Goal: Information Seeking & Learning: Learn about a topic

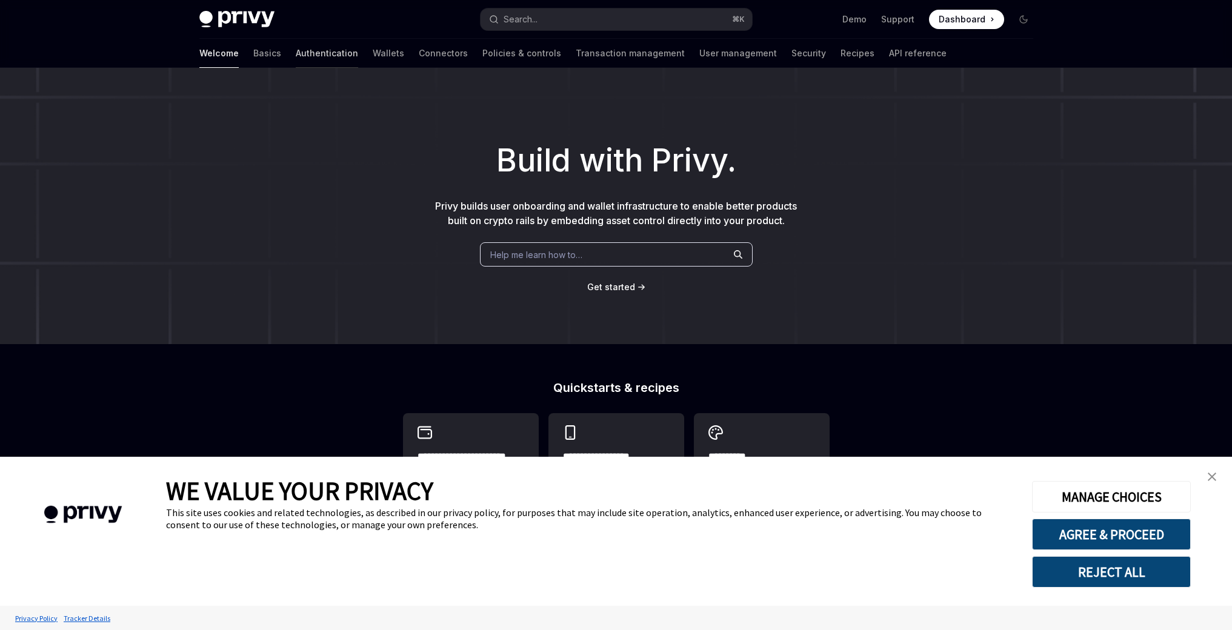
click at [296, 56] on link "Authentication" at bounding box center [327, 53] width 62 height 29
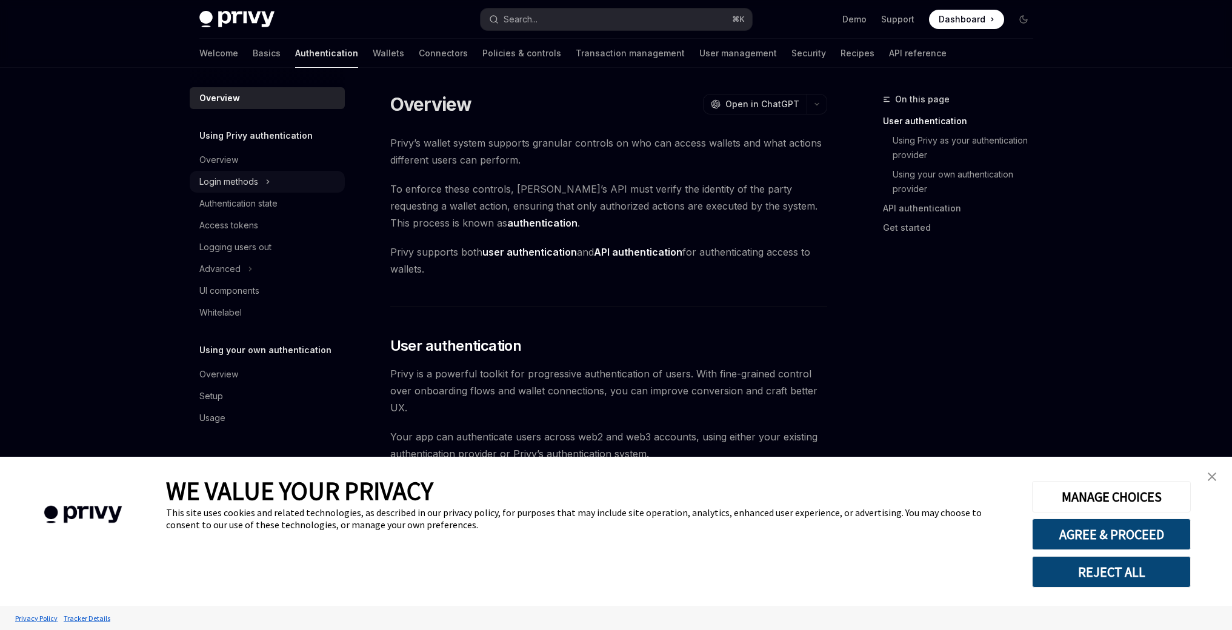
click at [242, 178] on div "Login methods" at bounding box center [228, 181] width 59 height 15
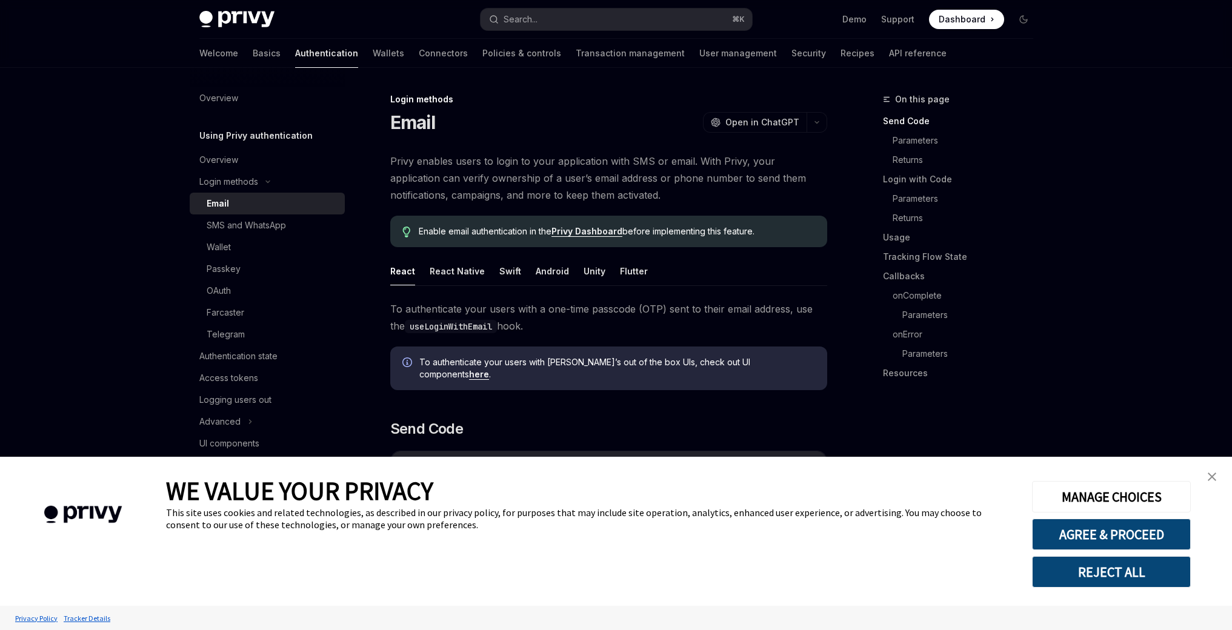
click at [234, 202] on div "Email" at bounding box center [272, 203] width 131 height 15
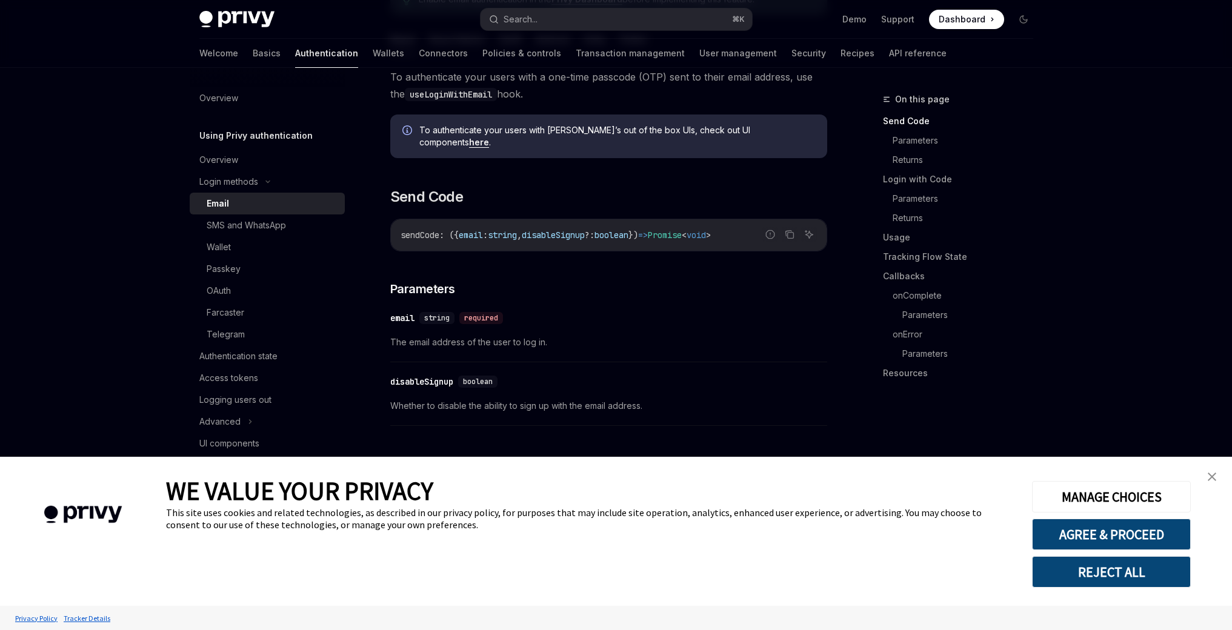
scroll to position [233, 0]
click at [489, 136] on link "here" at bounding box center [479, 141] width 20 height 11
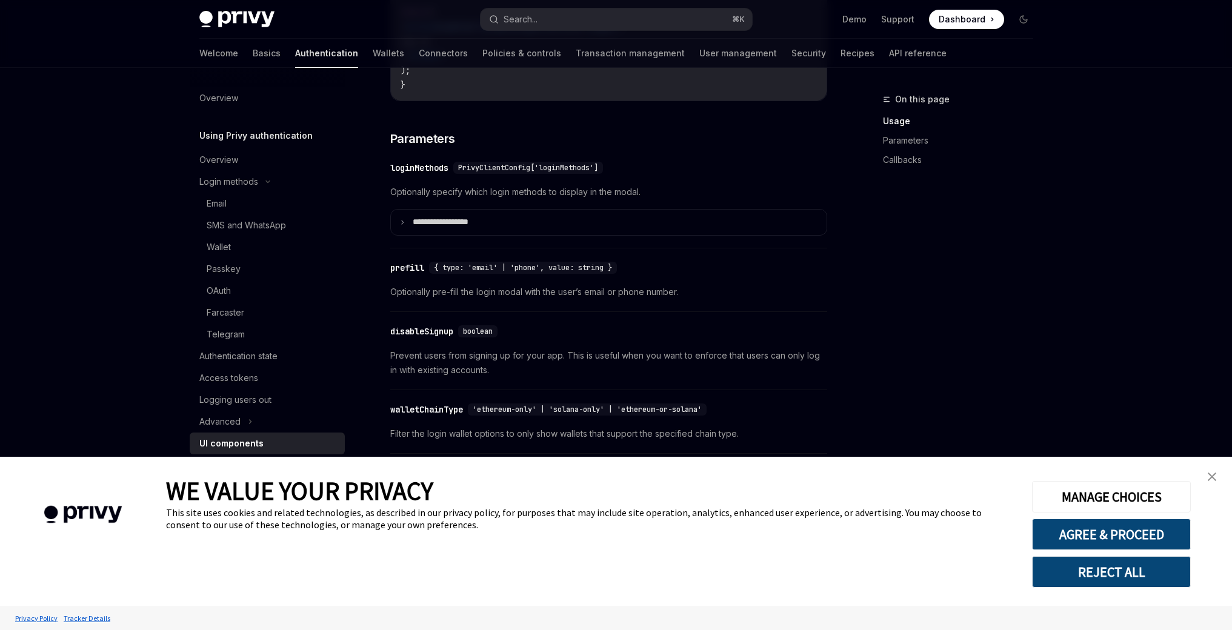
scroll to position [1098, 0]
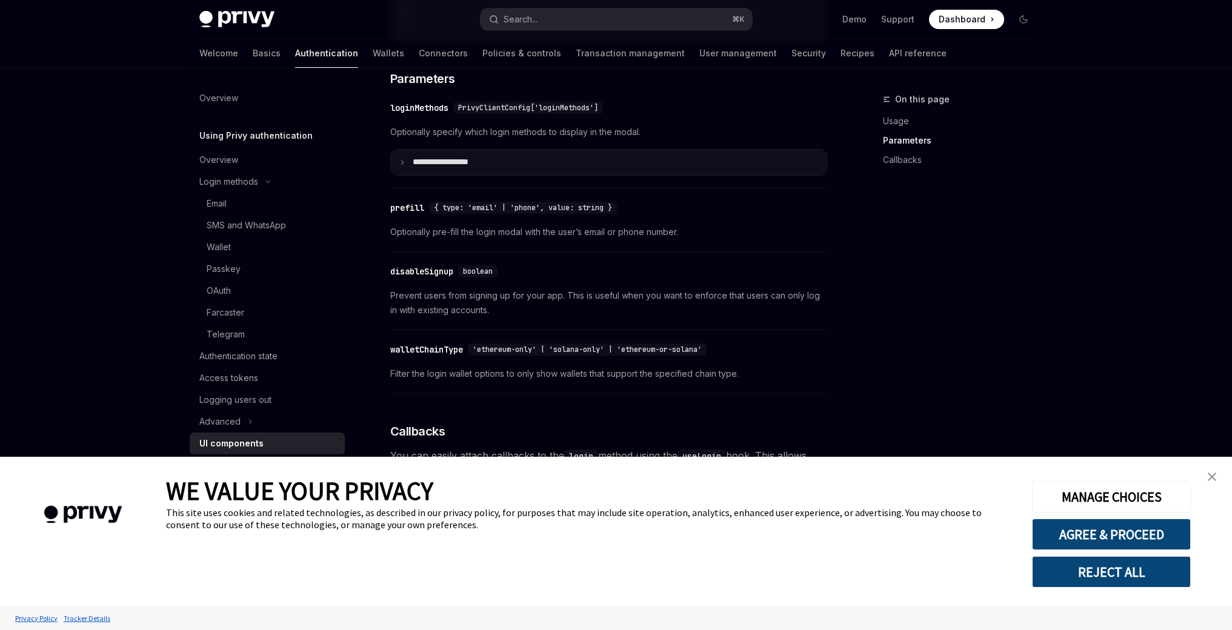
click at [403, 165] on icon at bounding box center [402, 162] width 6 height 6
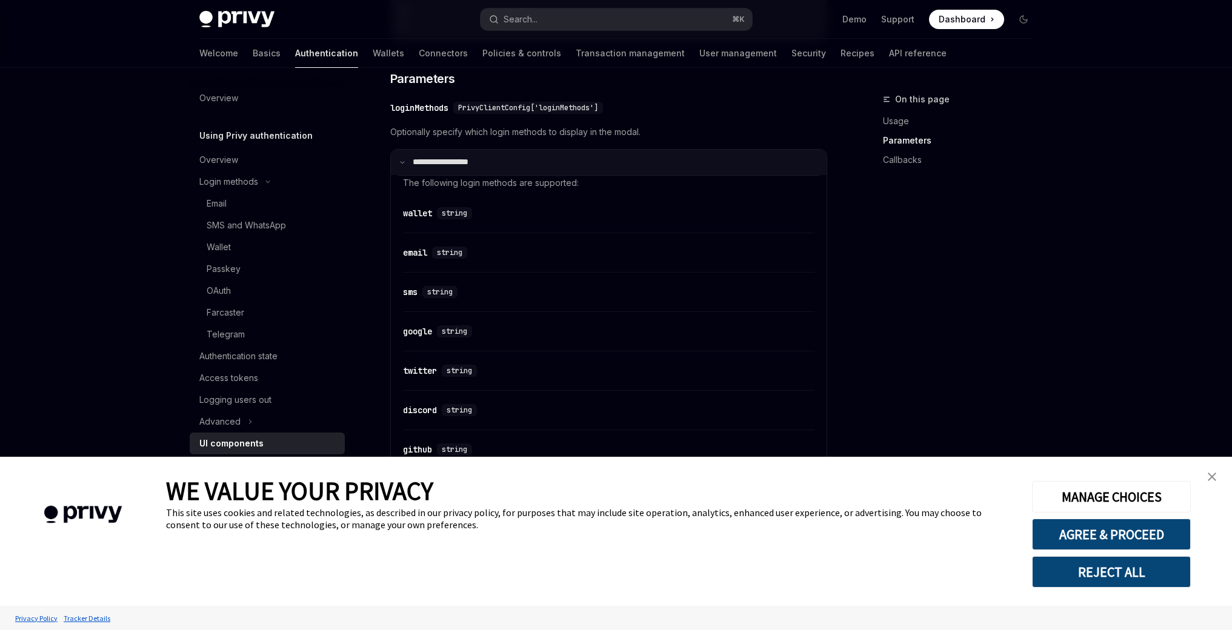
click at [403, 165] on icon at bounding box center [402, 162] width 6 height 6
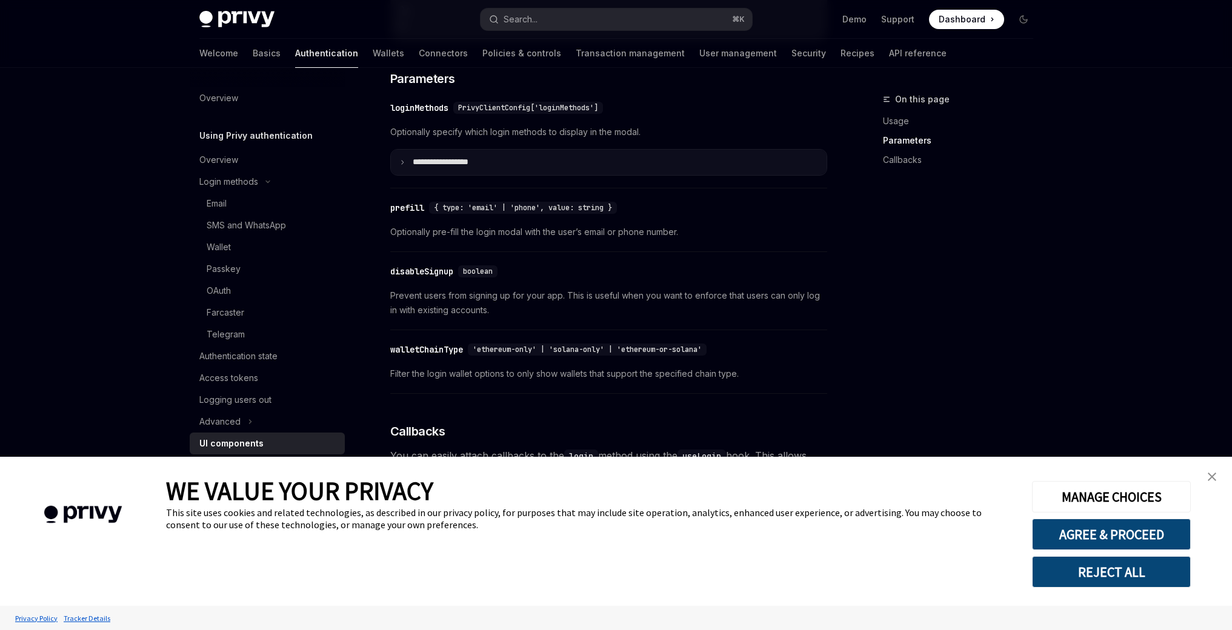
click at [400, 165] on icon at bounding box center [402, 162] width 6 height 6
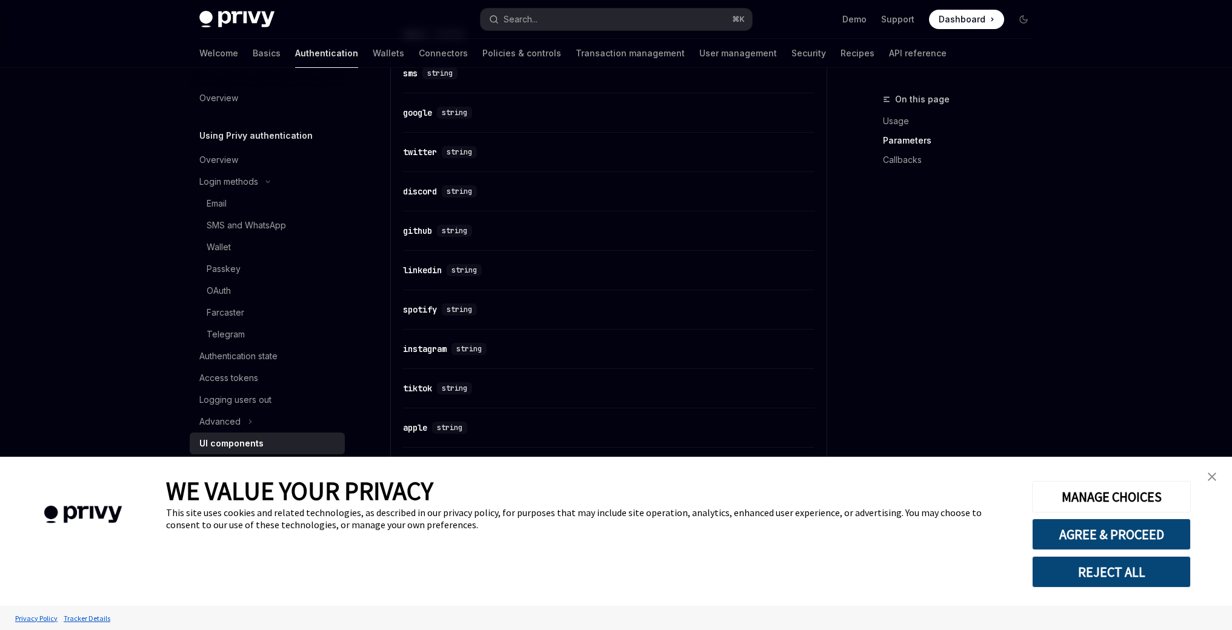
scroll to position [1071, 0]
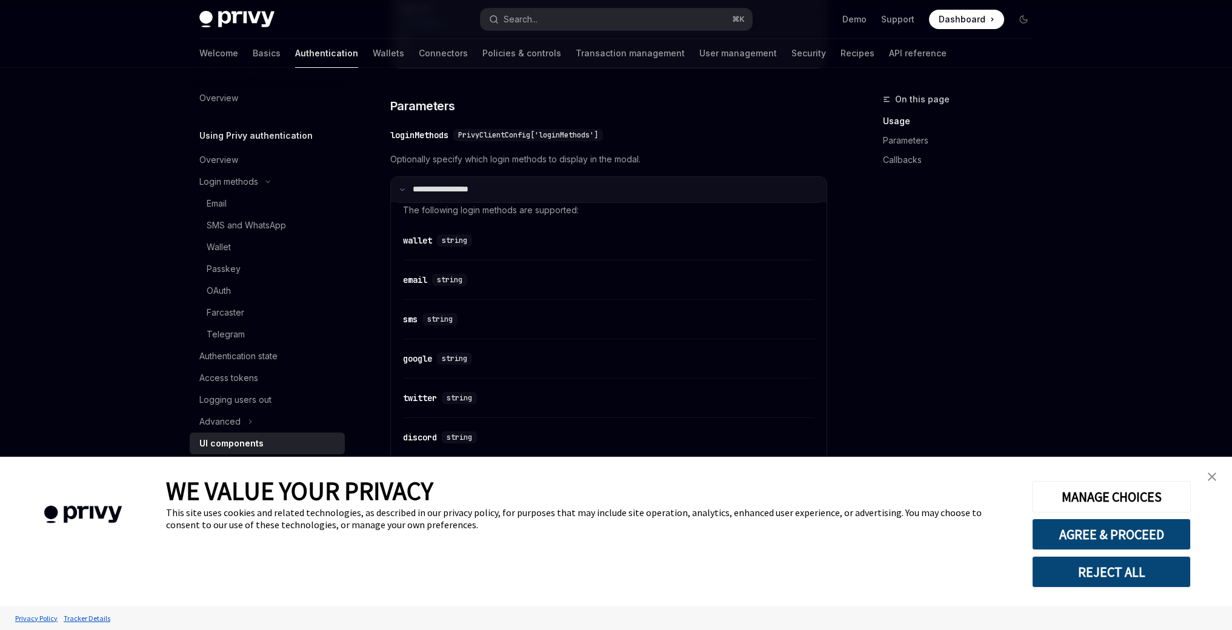
click at [405, 200] on summary "**********" at bounding box center [609, 189] width 436 height 25
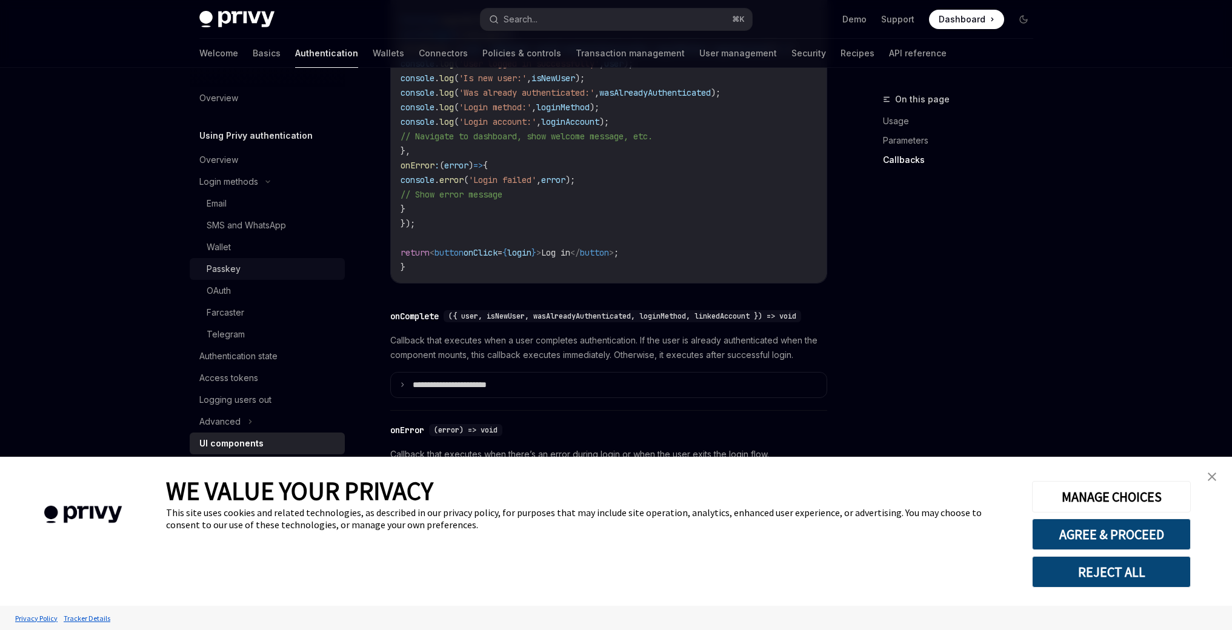
scroll to position [1604, 0]
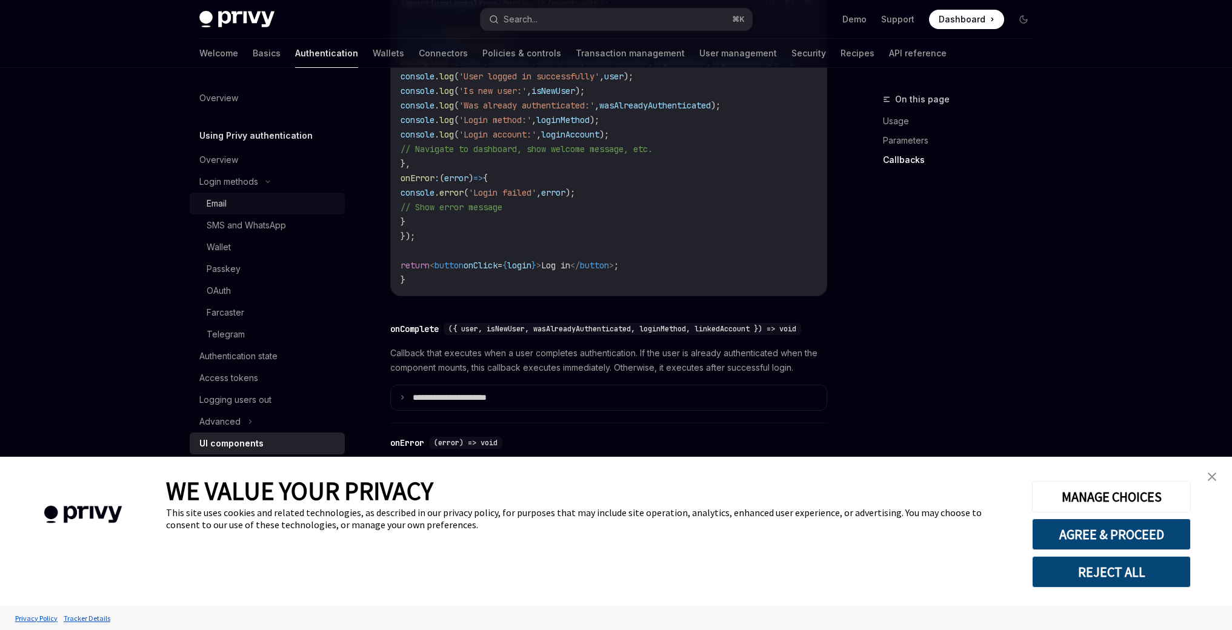
click at [225, 205] on div "Email" at bounding box center [217, 203] width 20 height 15
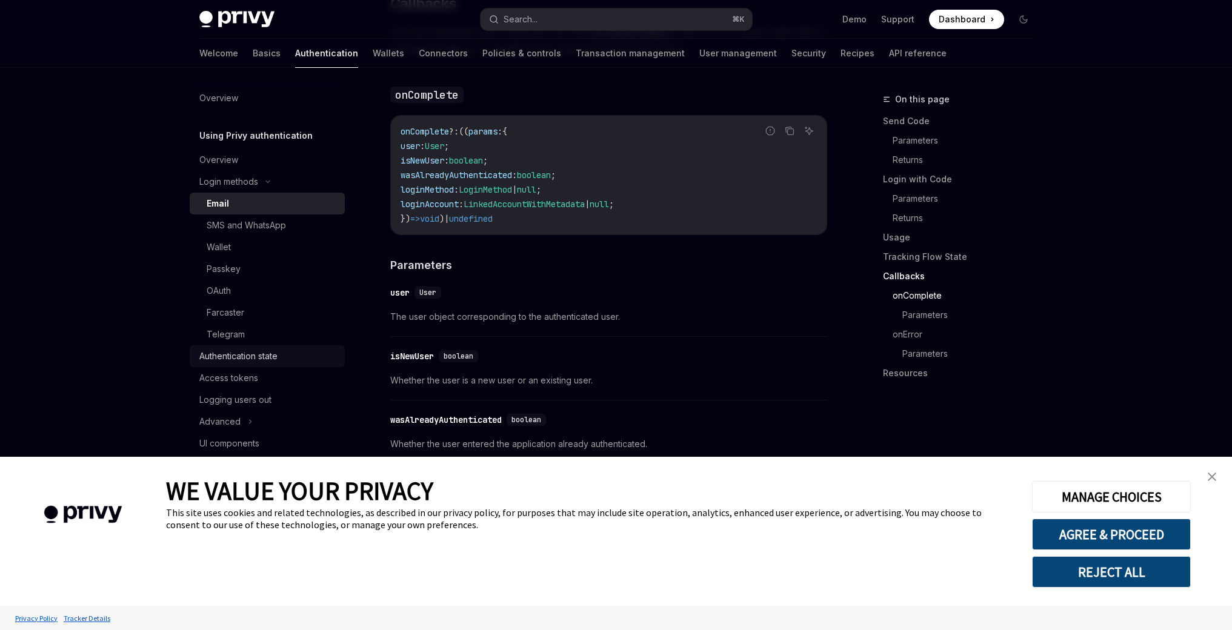
scroll to position [1827, 0]
click at [244, 378] on div "Access tokens" at bounding box center [228, 378] width 59 height 15
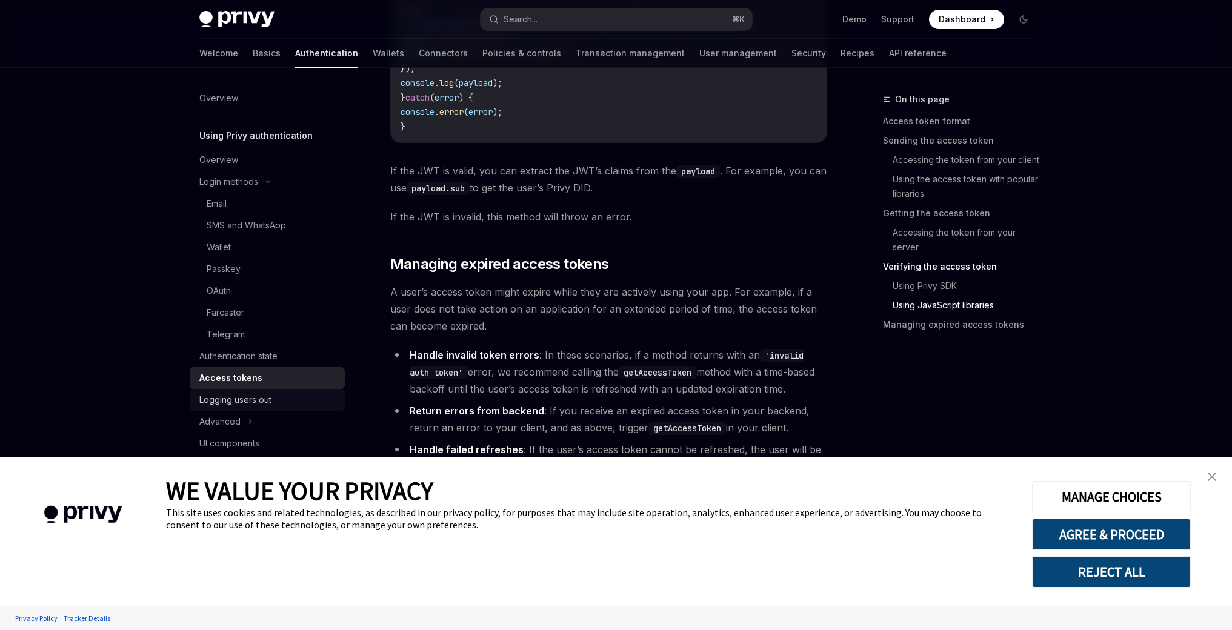
scroll to position [3201, 0]
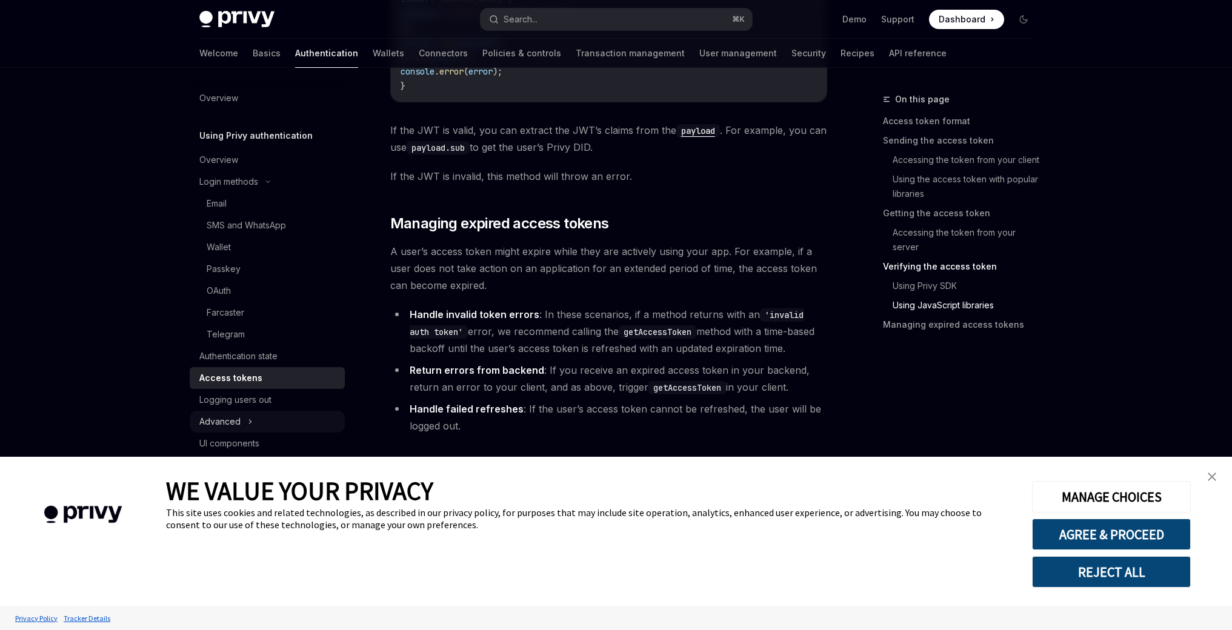
click at [221, 415] on div "Advanced" at bounding box center [219, 421] width 41 height 15
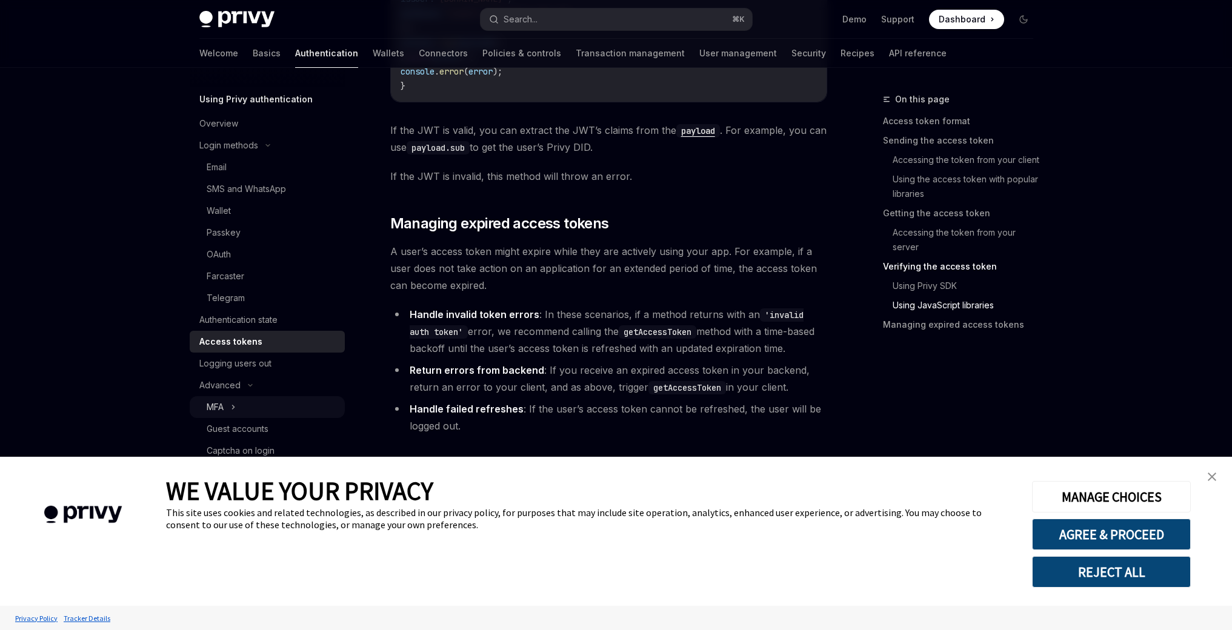
scroll to position [41, 0]
click at [208, 402] on div "MFA" at bounding box center [215, 402] width 17 height 15
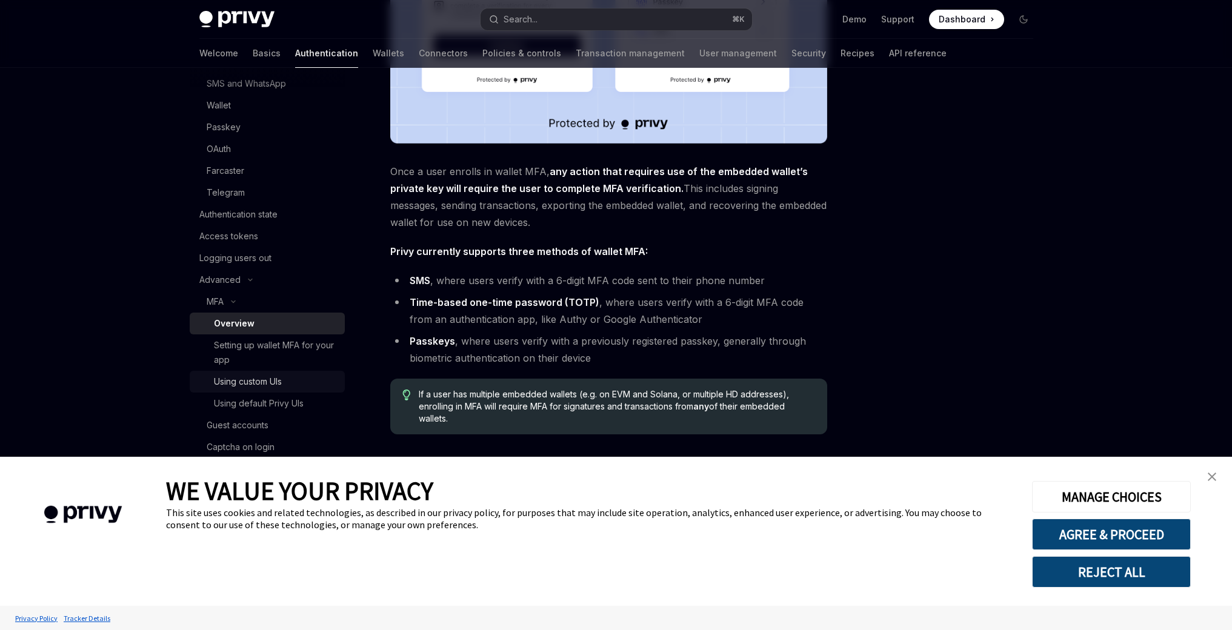
scroll to position [143, 0]
click at [277, 345] on div "Setting up wallet MFA for your app" at bounding box center [276, 351] width 124 height 29
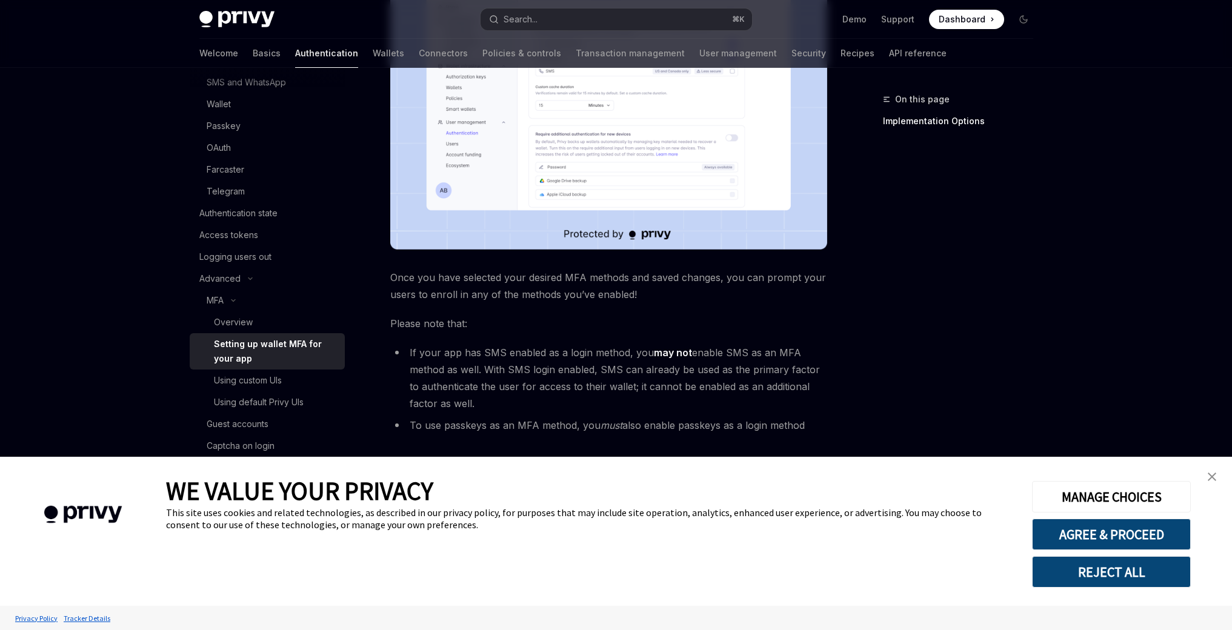
scroll to position [316, 0]
click at [304, 375] on div "Using custom UIs" at bounding box center [276, 380] width 124 height 15
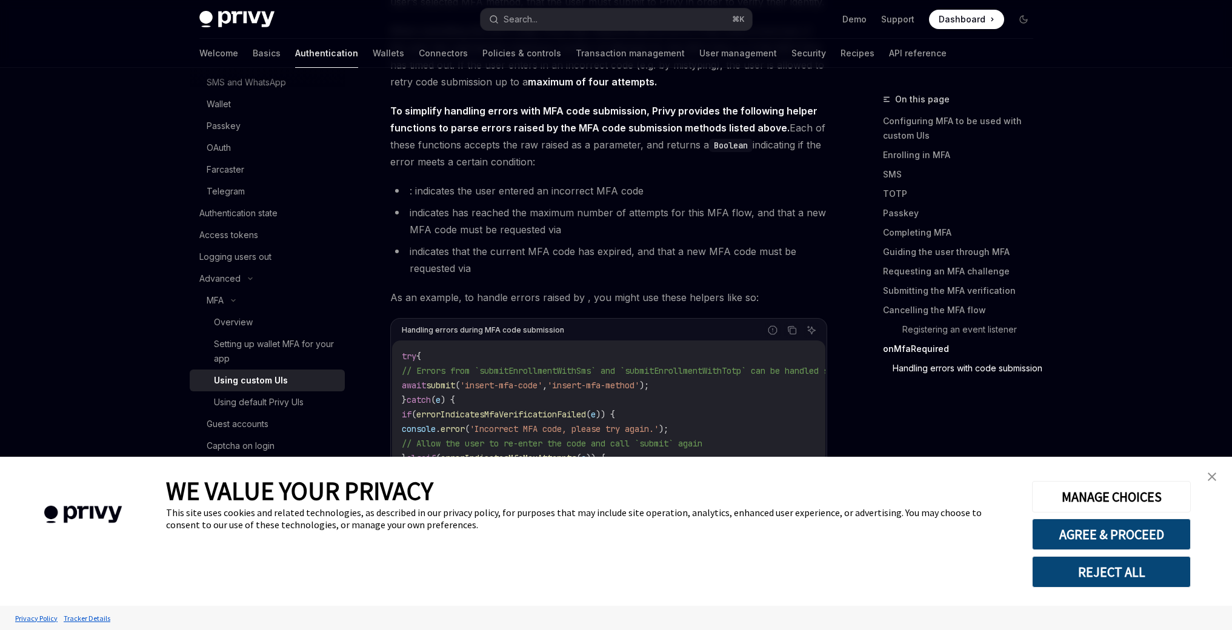
scroll to position [5223, 0]
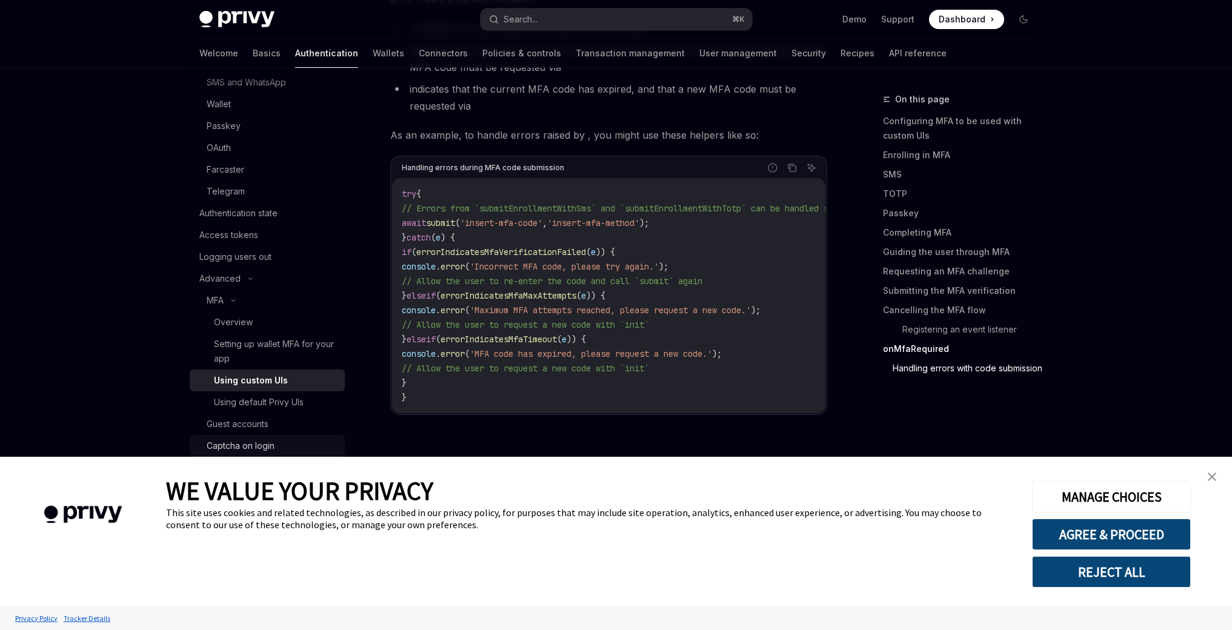
click at [268, 446] on div "Captcha on login" at bounding box center [241, 446] width 68 height 15
type textarea "*"
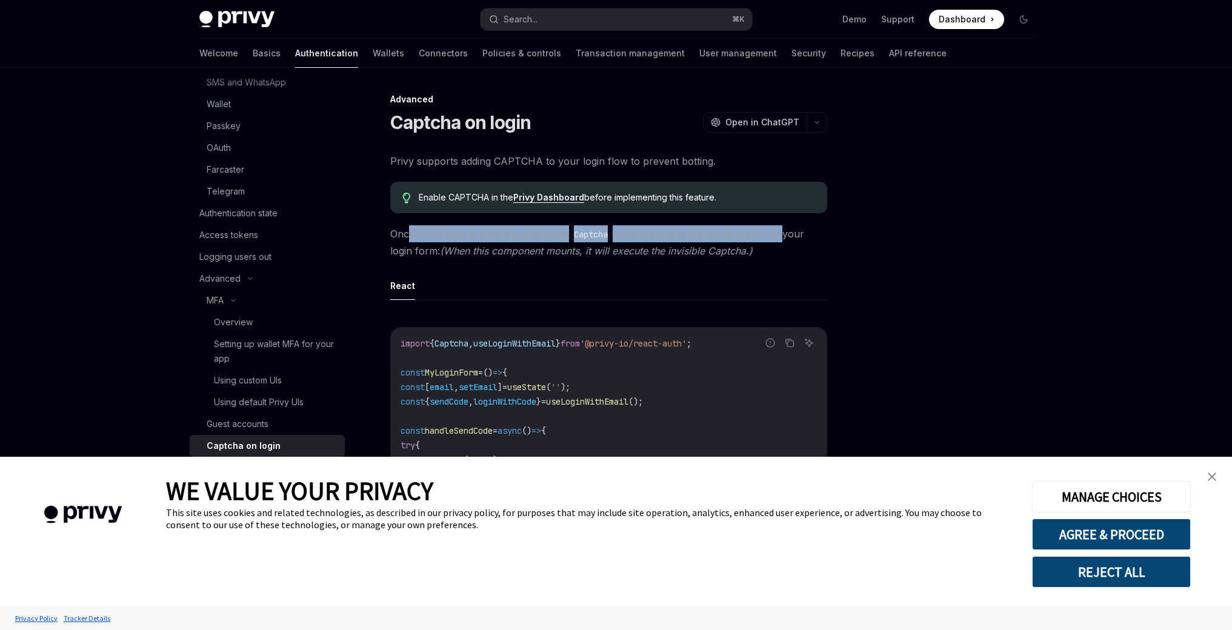
drag, startPoint x: 408, startPoint y: 231, endPoint x: 826, endPoint y: 235, distance: 417.5
click at [814, 234] on span "Once CAPTCHA is enabled, import the Captcha component and place it as a peer to…" at bounding box center [608, 242] width 437 height 34
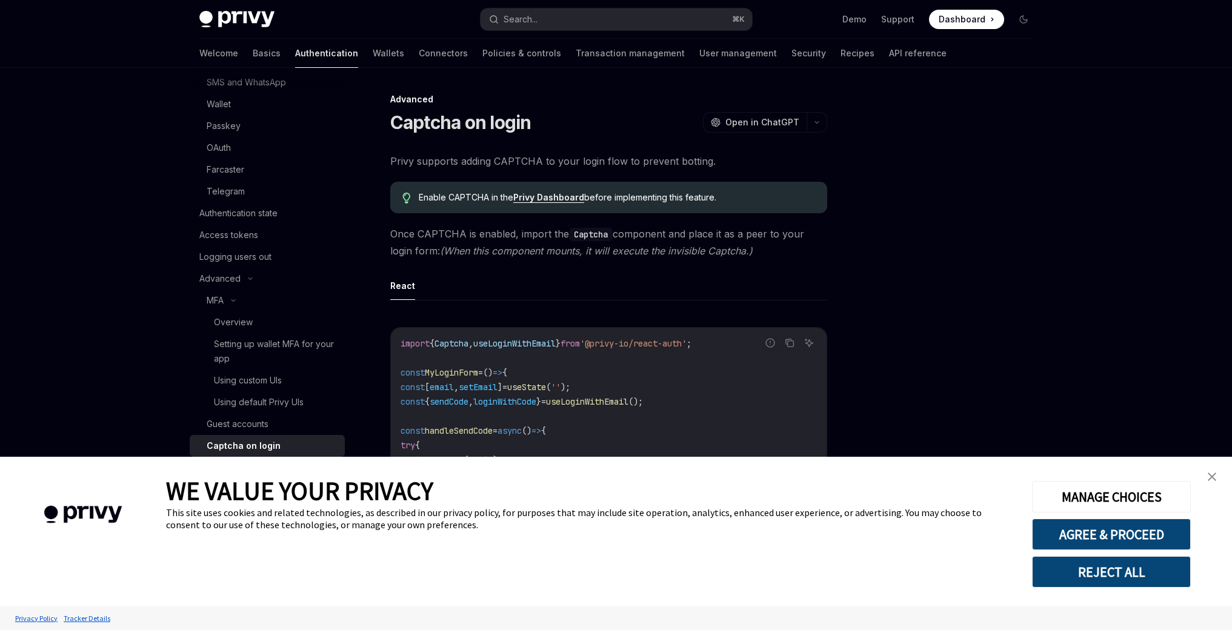
click at [826, 235] on span "Once CAPTCHA is enabled, import the Captcha component and place it as a peer to…" at bounding box center [608, 242] width 437 height 34
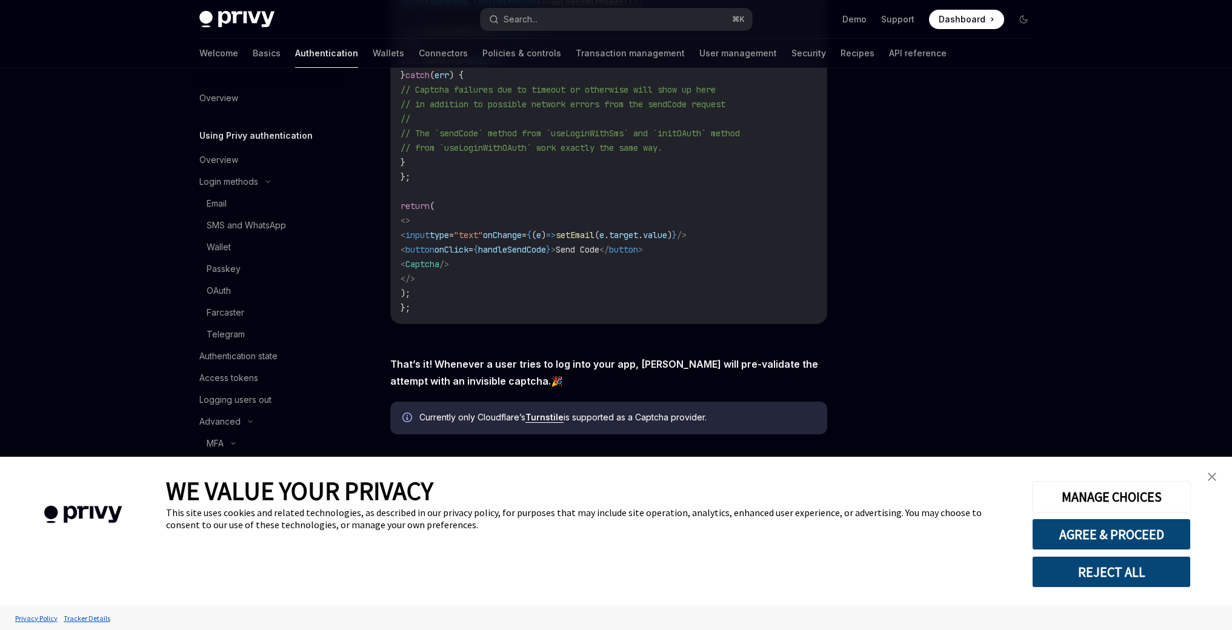
click at [948, 228] on div at bounding box center [951, 361] width 184 height 538
